Goal: Transaction & Acquisition: Subscribe to service/newsletter

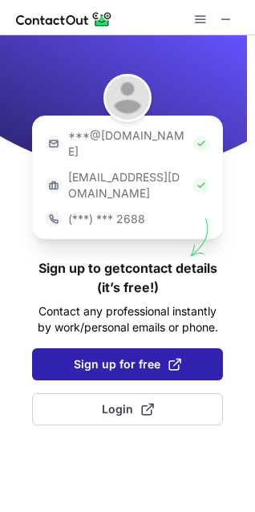
click at [120, 356] on span "Sign up for free" at bounding box center [127, 364] width 107 height 16
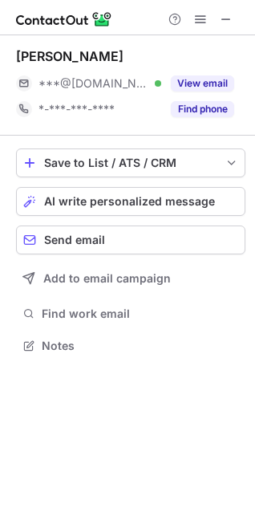
scroll to position [334, 255]
click at [223, 24] on span at bounding box center [226, 19] width 13 height 13
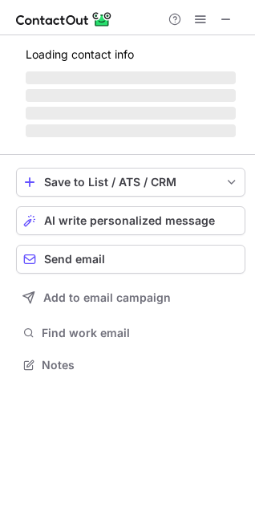
scroll to position [363, 255]
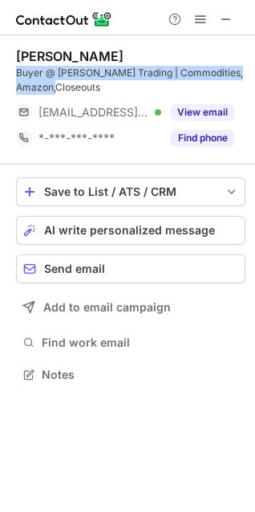
drag, startPoint x: 109, startPoint y: 87, endPoint x: 17, endPoint y: 76, distance: 92.9
click at [17, 76] on div "Buyer @ Rego Trading | Commodities, Amazon,Closeouts" at bounding box center [130, 80] width 229 height 29
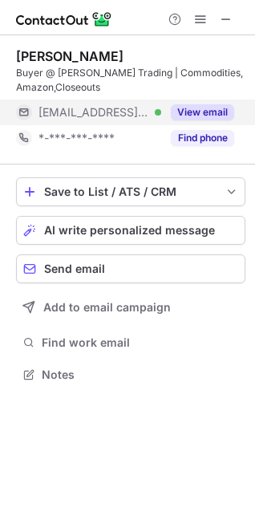
click at [202, 103] on div "View email" at bounding box center [197, 112] width 73 height 26
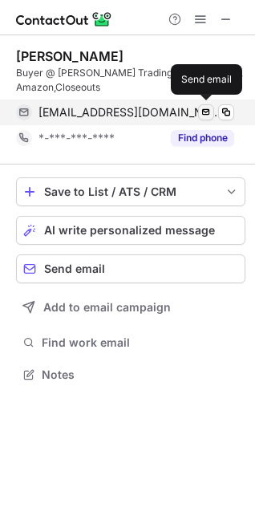
click at [208, 115] on span at bounding box center [206, 112] width 13 height 13
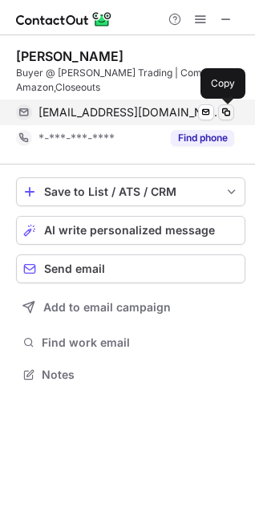
click at [223, 111] on span at bounding box center [226, 112] width 13 height 13
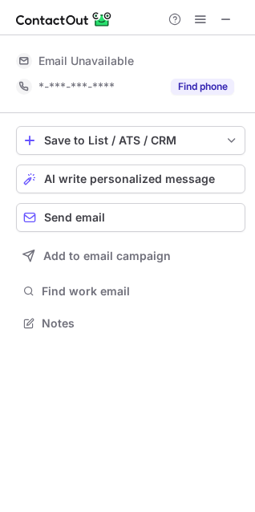
scroll to position [363, 255]
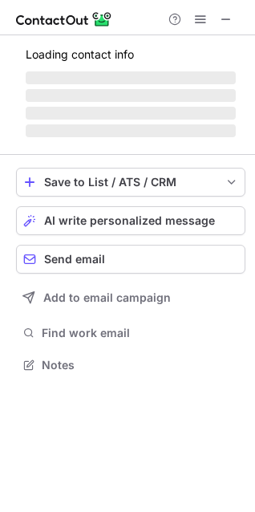
scroll to position [363, 255]
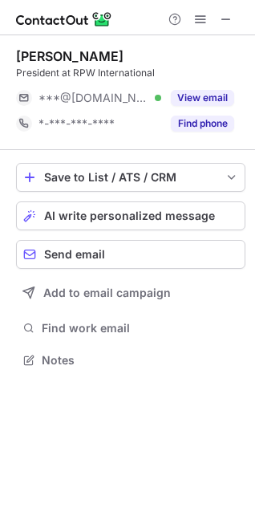
scroll to position [349, 255]
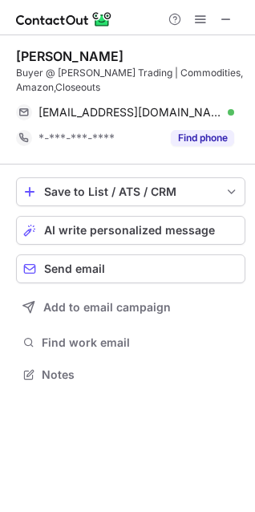
scroll to position [363, 255]
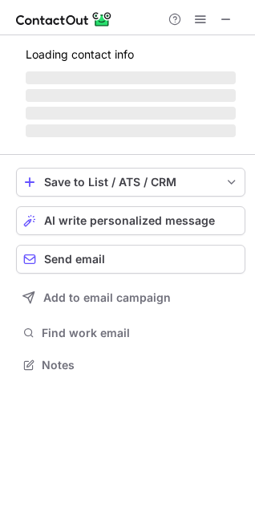
scroll to position [375, 255]
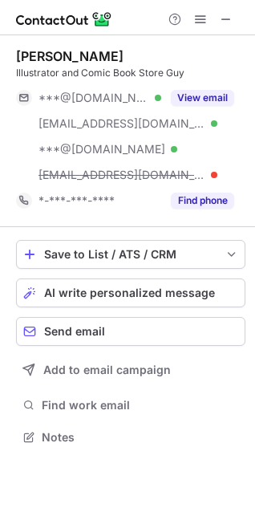
scroll to position [426, 255]
